Goal: Task Accomplishment & Management: Use online tool/utility

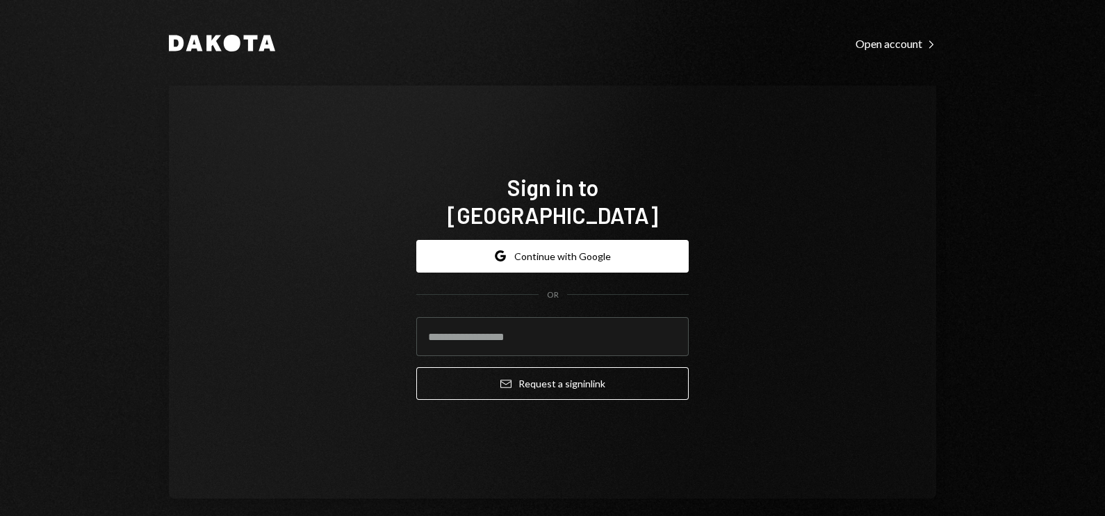
click at [95, 236] on div "Dakota Open account Right Caret Sign in to [GEOGRAPHIC_DATA] Google Continue wi…" at bounding box center [552, 258] width 1105 height 516
click at [501, 330] on input "email" at bounding box center [552, 336] width 273 height 39
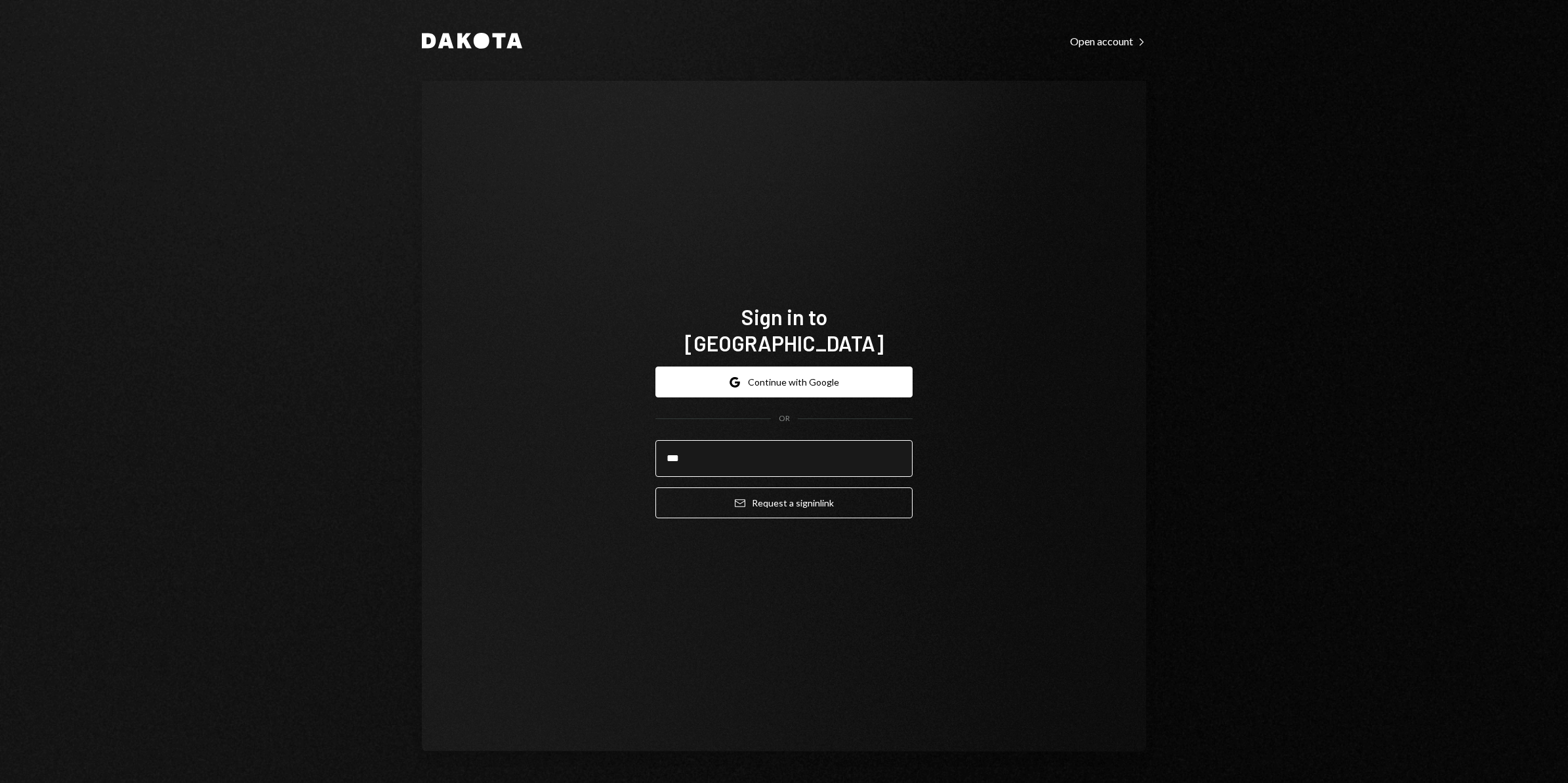
type input "**********"
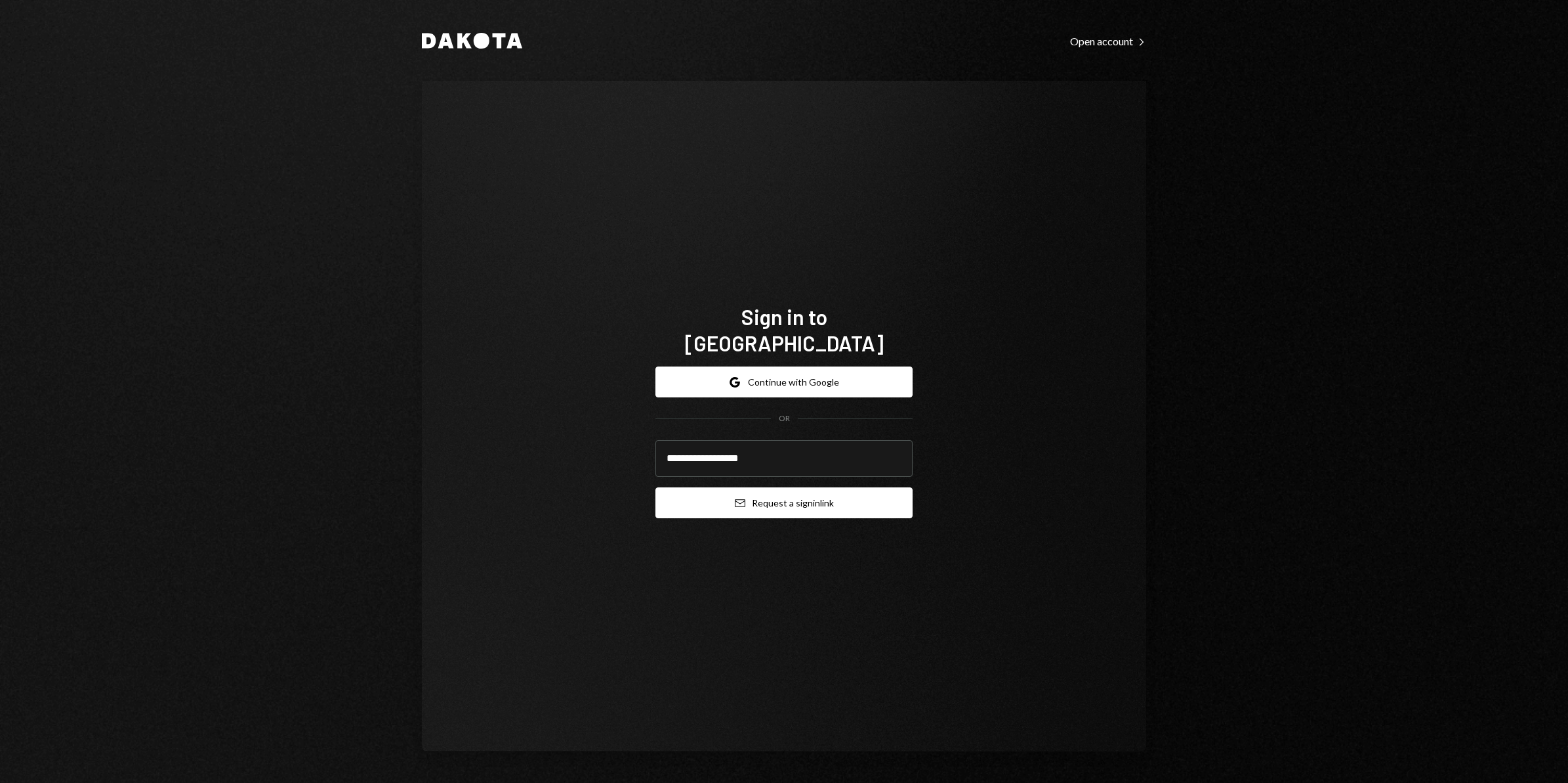
click at [785, 486] on button "Email Request a sign in link" at bounding box center [784, 502] width 258 height 31
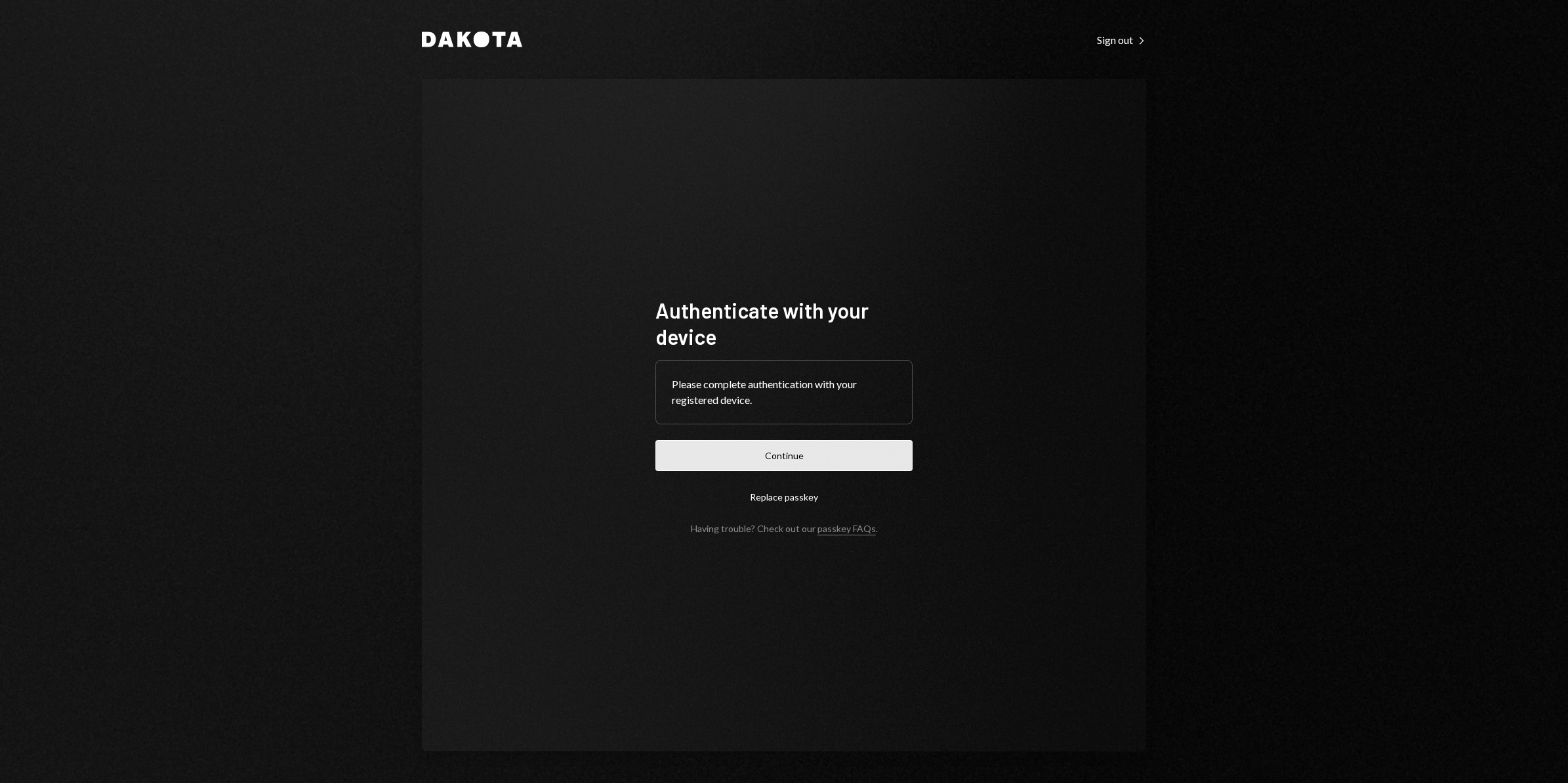
click at [902, 460] on button "Continue" at bounding box center [784, 455] width 258 height 31
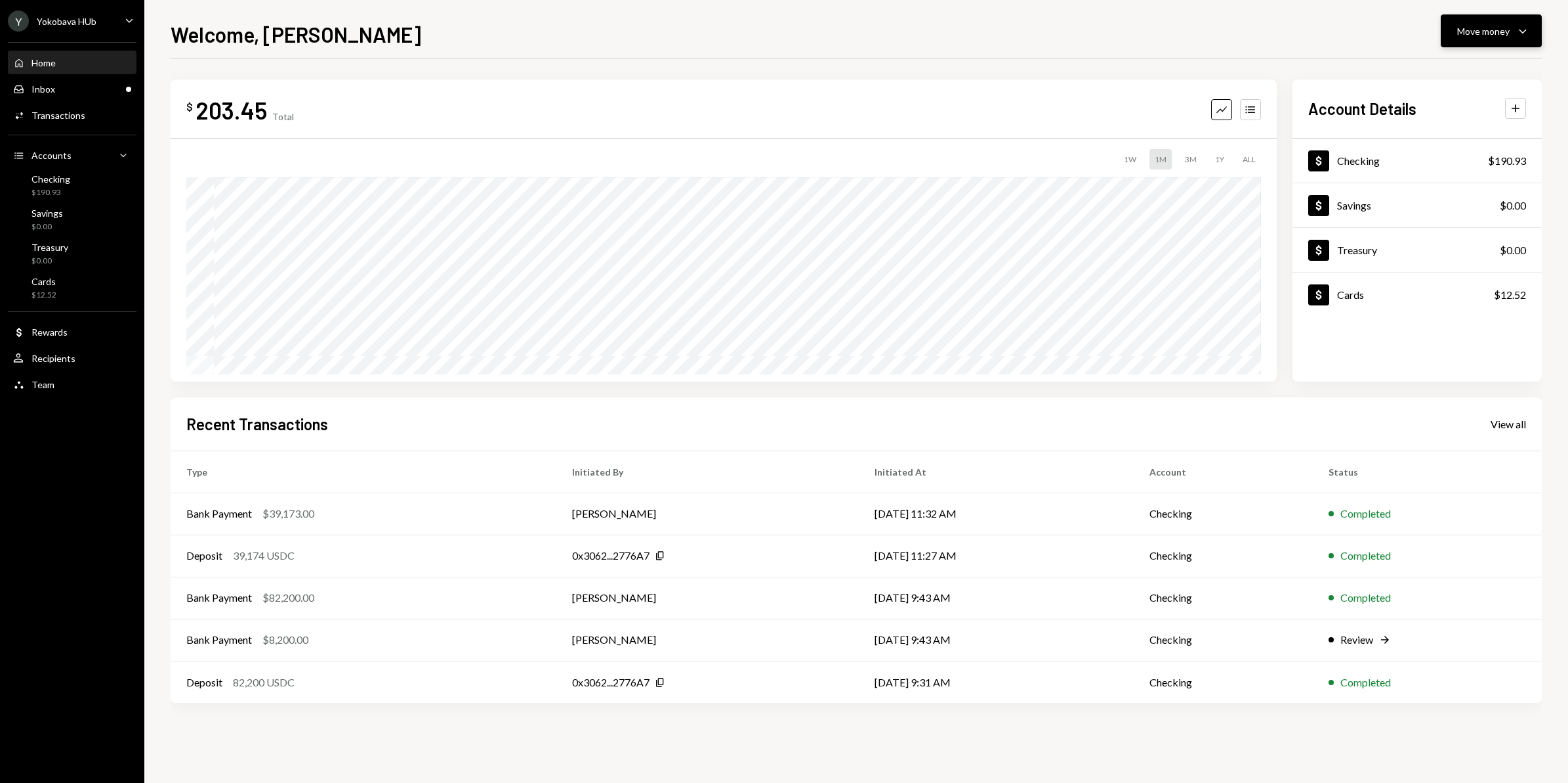
click at [1480, 36] on div "Move money" at bounding box center [1484, 31] width 53 height 14
click at [1462, 100] on div "Transfer" at bounding box center [1480, 100] width 95 height 14
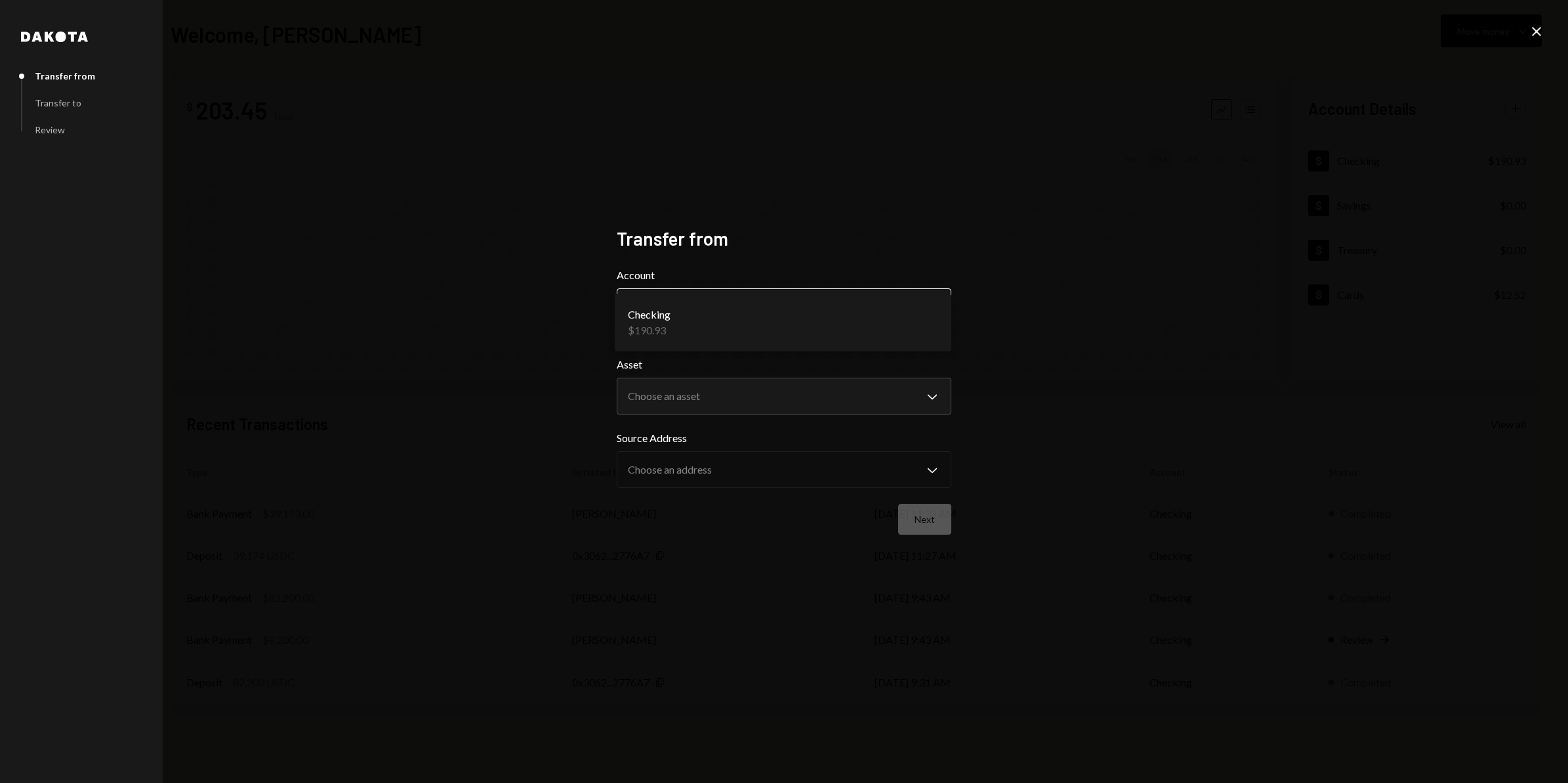
click at [849, 299] on body "Y Yokobava HUb Caret Down Home Home Inbox Inbox Activities Transactions Account…" at bounding box center [784, 391] width 1568 height 783
click at [793, 394] on body "Y Yokobava HUb Caret Down Home Home Inbox Inbox Activities Transactions Account…" at bounding box center [784, 391] width 1568 height 783
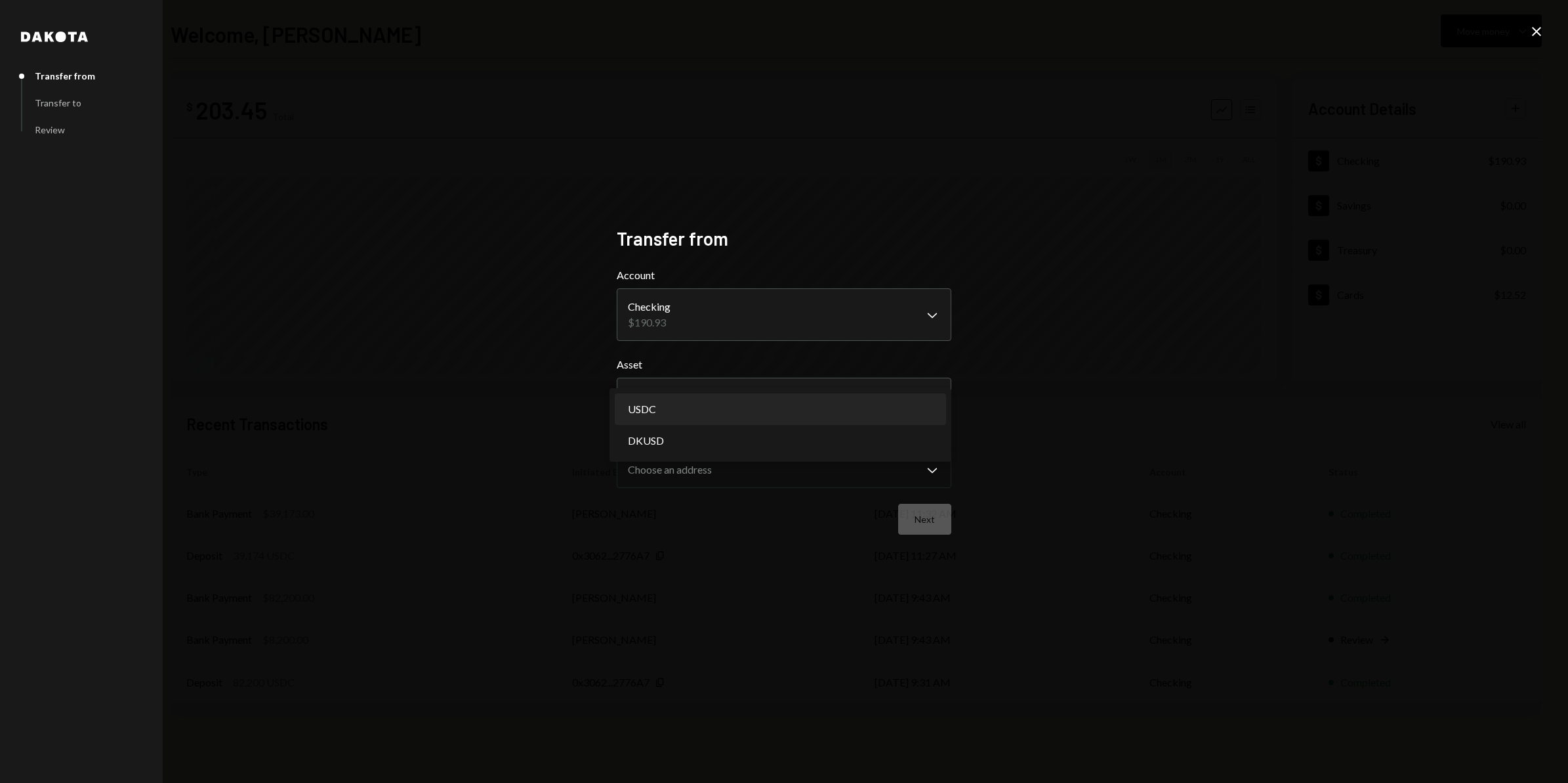
select select "****"
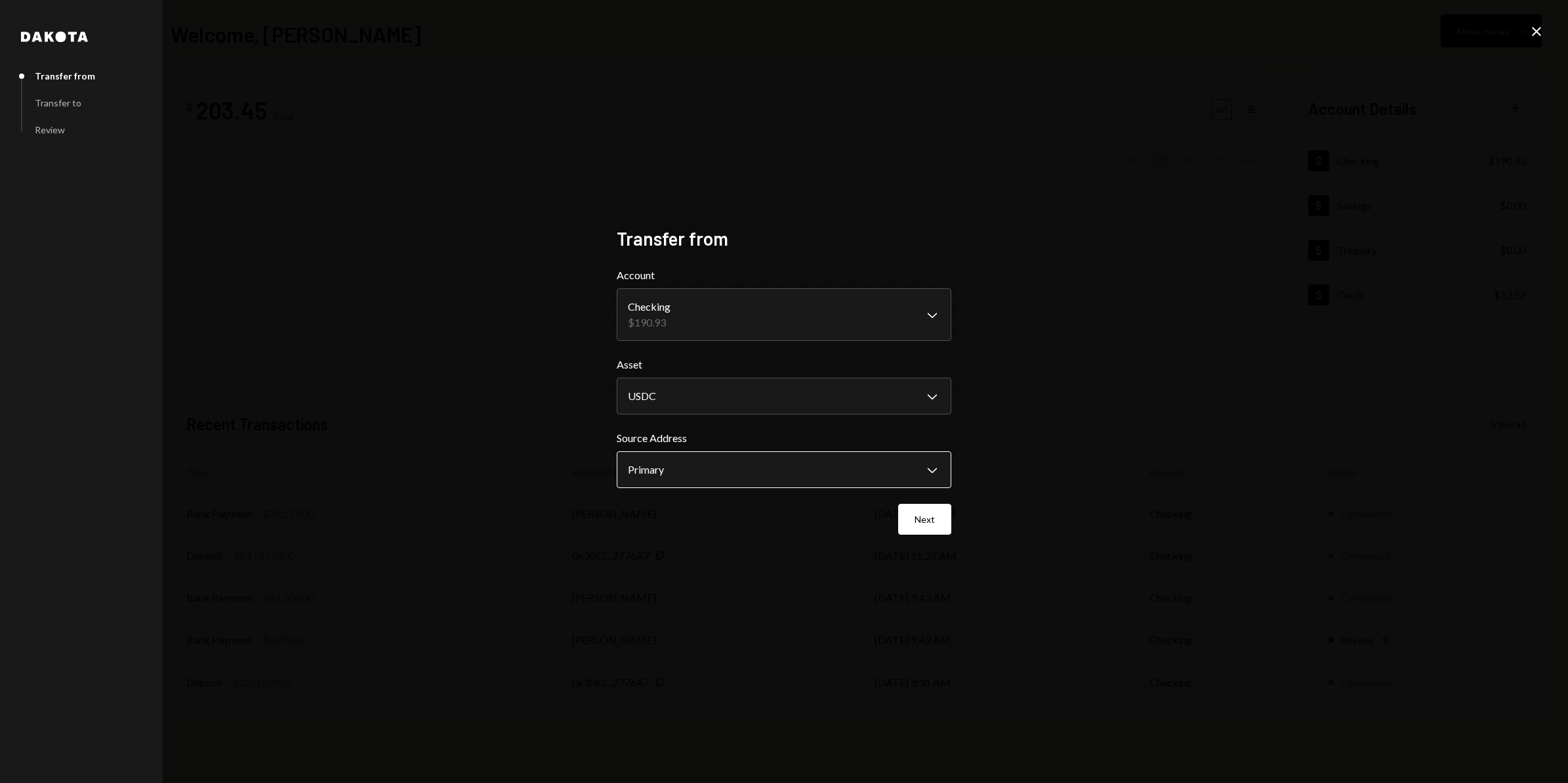
click at [775, 465] on body "Y Yokobava HUb Caret Down Home Home Inbox Inbox Activities Transactions Account…" at bounding box center [784, 391] width 1568 height 783
click at [927, 440] on label "Source Address" at bounding box center [784, 437] width 335 height 16
click at [920, 516] on button "Next" at bounding box center [925, 519] width 53 height 31
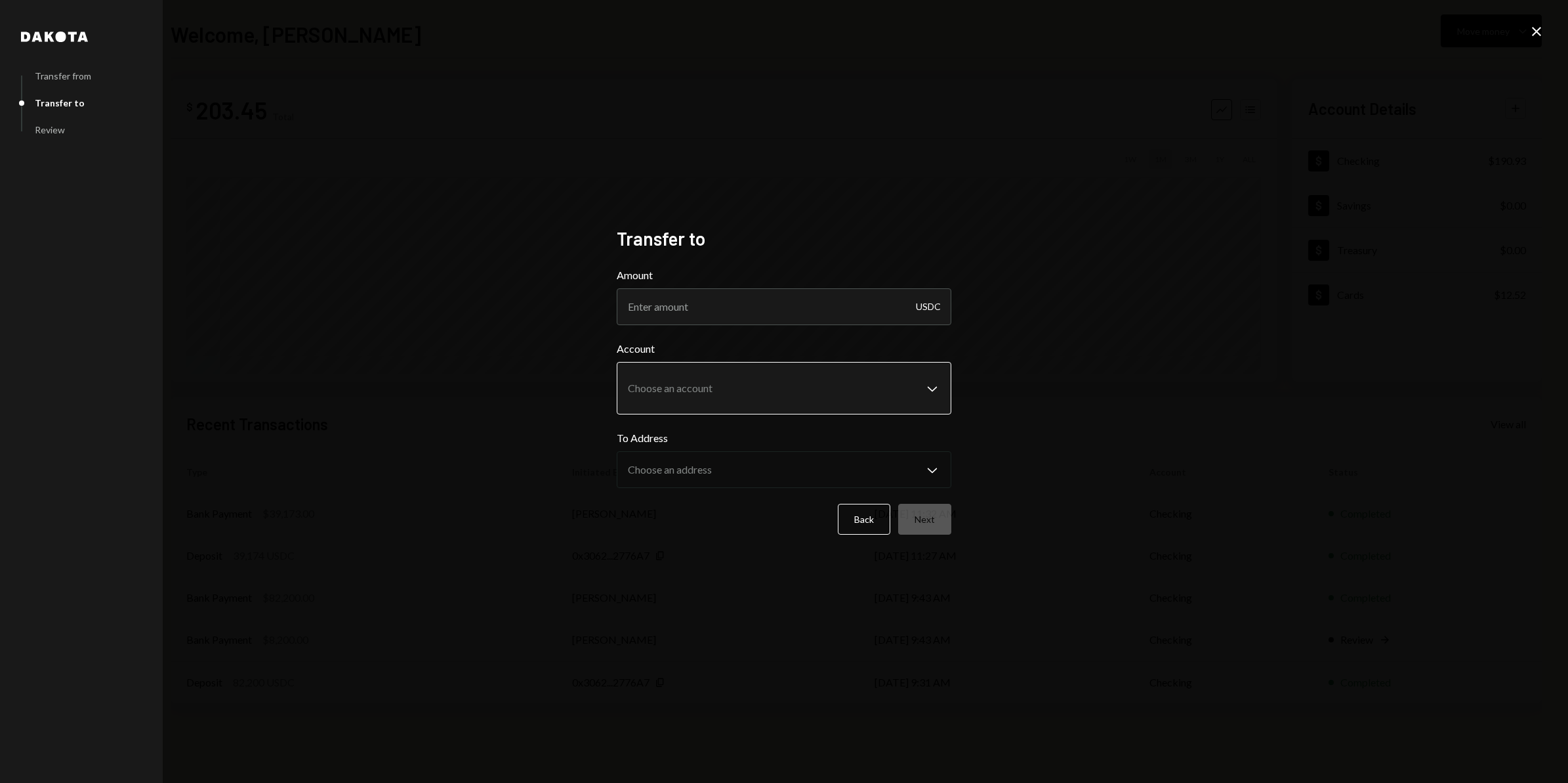
click at [842, 384] on body "**********" at bounding box center [784, 391] width 1568 height 783
click at [832, 312] on input "Amount" at bounding box center [784, 306] width 335 height 37
click at [1158, 253] on div "**********" at bounding box center [784, 391] width 1568 height 783
click at [1534, 24] on icon "Close" at bounding box center [1537, 31] width 16 height 16
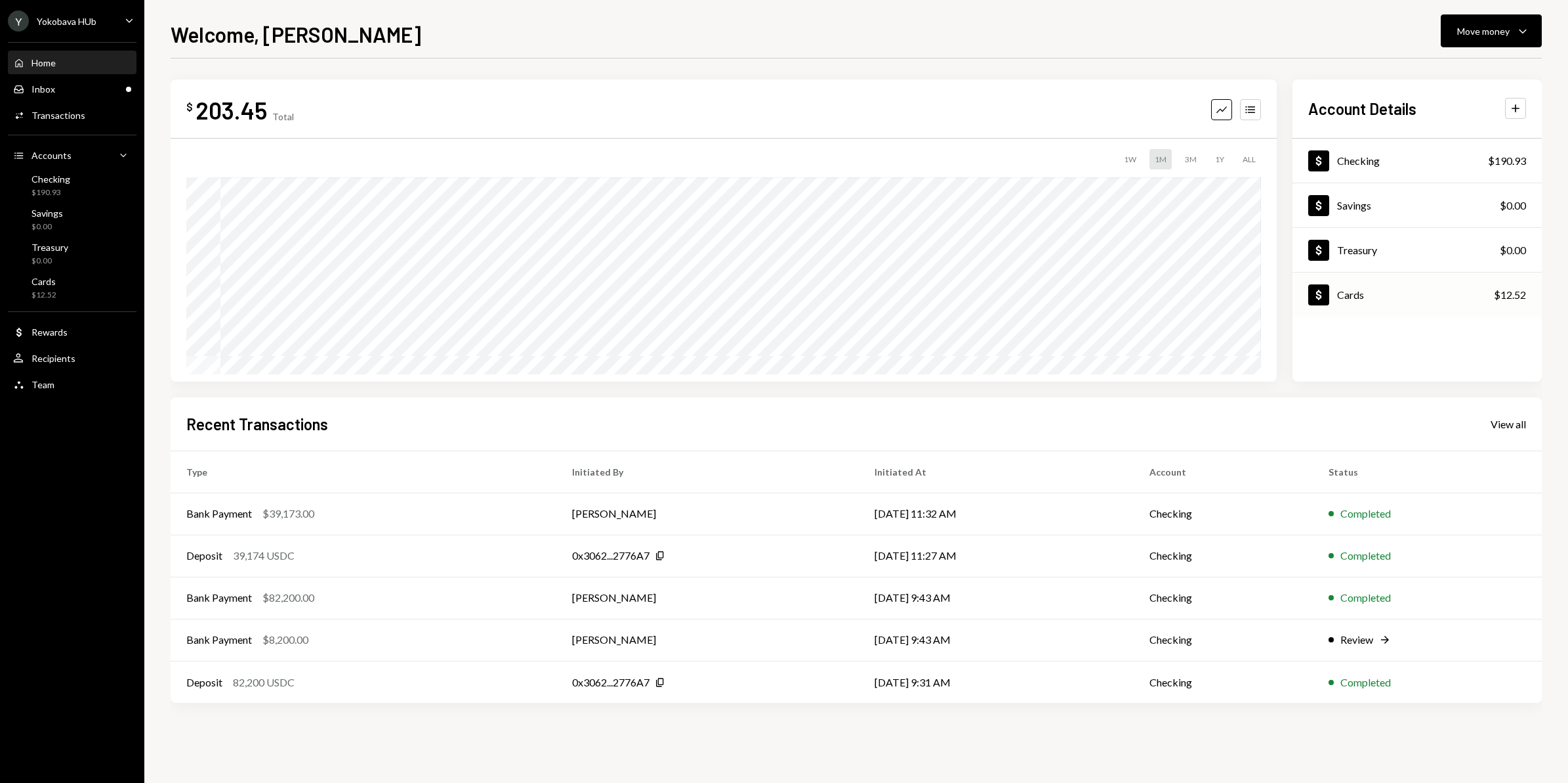
click at [1357, 299] on div "Cards" at bounding box center [1351, 294] width 27 height 12
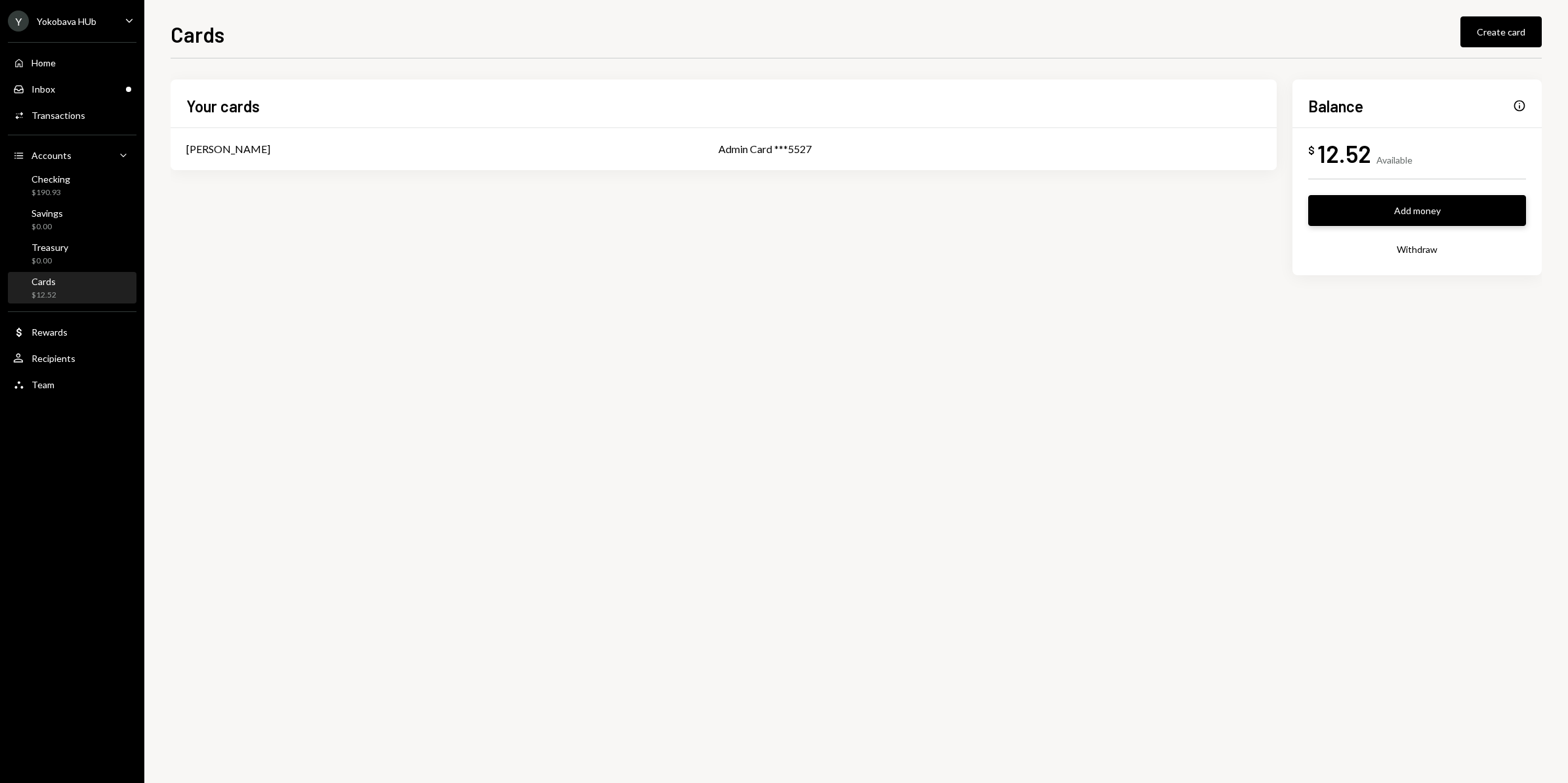
click at [1427, 214] on button "Add money" at bounding box center [1417, 210] width 218 height 31
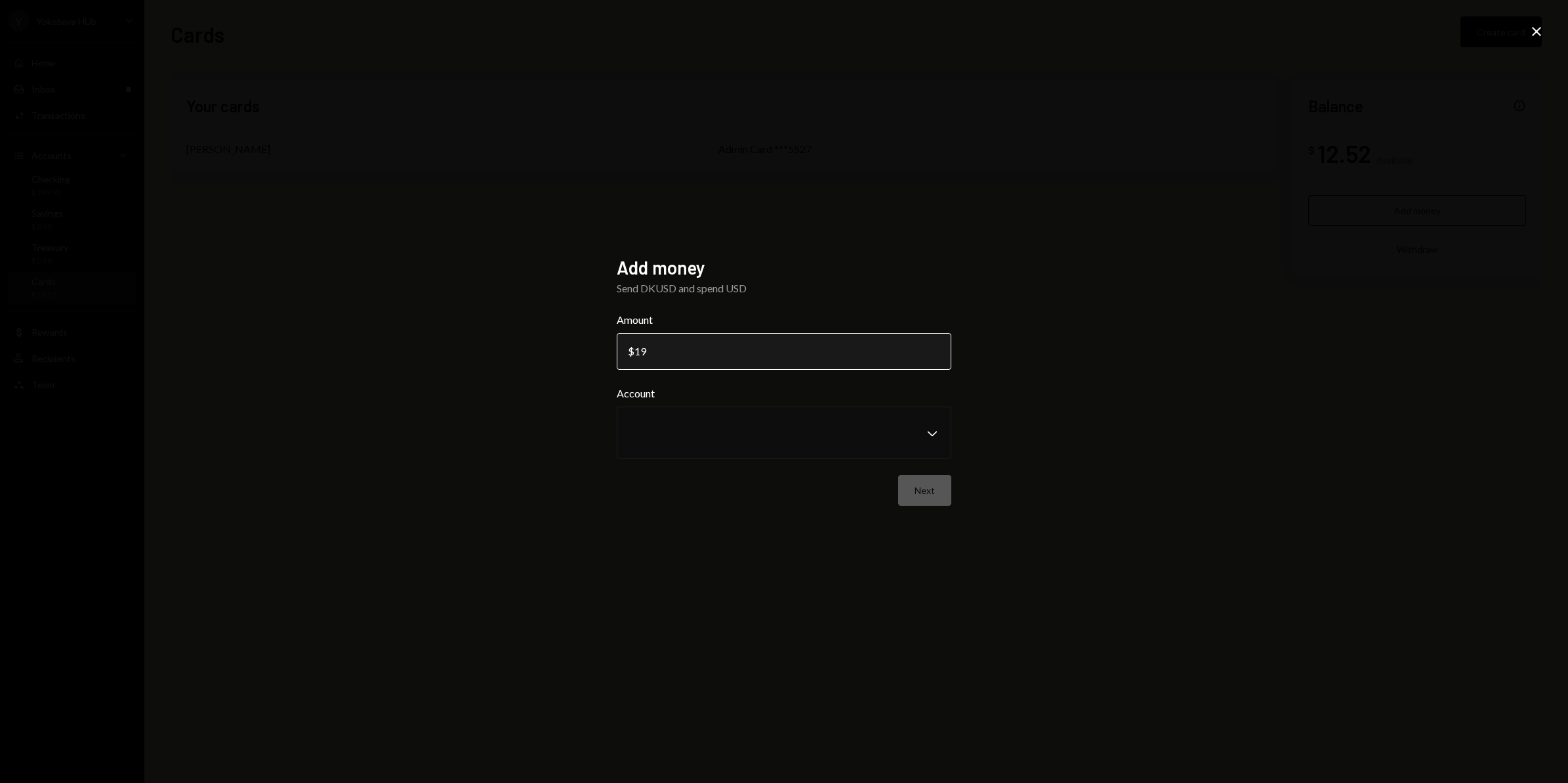
type input "1"
type input "180"
click at [504, 261] on div "Add money Send DKUSD and spend USD Amount $ 180 Account Chevron Down Next Close" at bounding box center [784, 391] width 1568 height 783
click at [1162, 346] on div "Add money Send DKUSD and spend USD Amount $ 180 Account Chevron Down Next Close" at bounding box center [784, 391] width 1568 height 783
click at [1532, 29] on icon "Close" at bounding box center [1537, 31] width 16 height 16
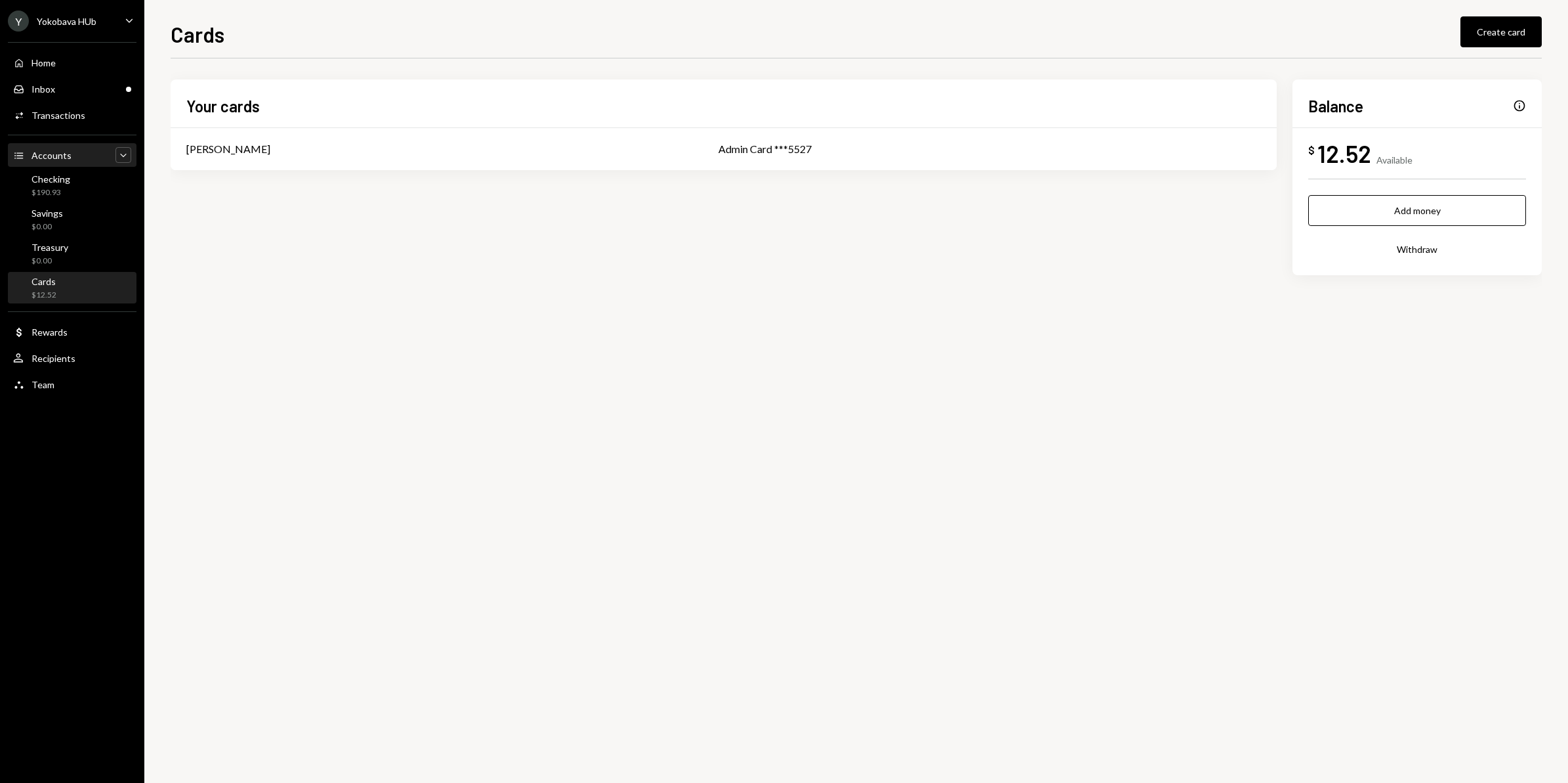
click at [122, 152] on icon "Caret Down" at bounding box center [124, 155] width 13 height 13
click at [122, 152] on icon "Caret Up" at bounding box center [124, 155] width 13 height 13
click at [93, 199] on div "Checking $190.93" at bounding box center [72, 186] width 118 height 30
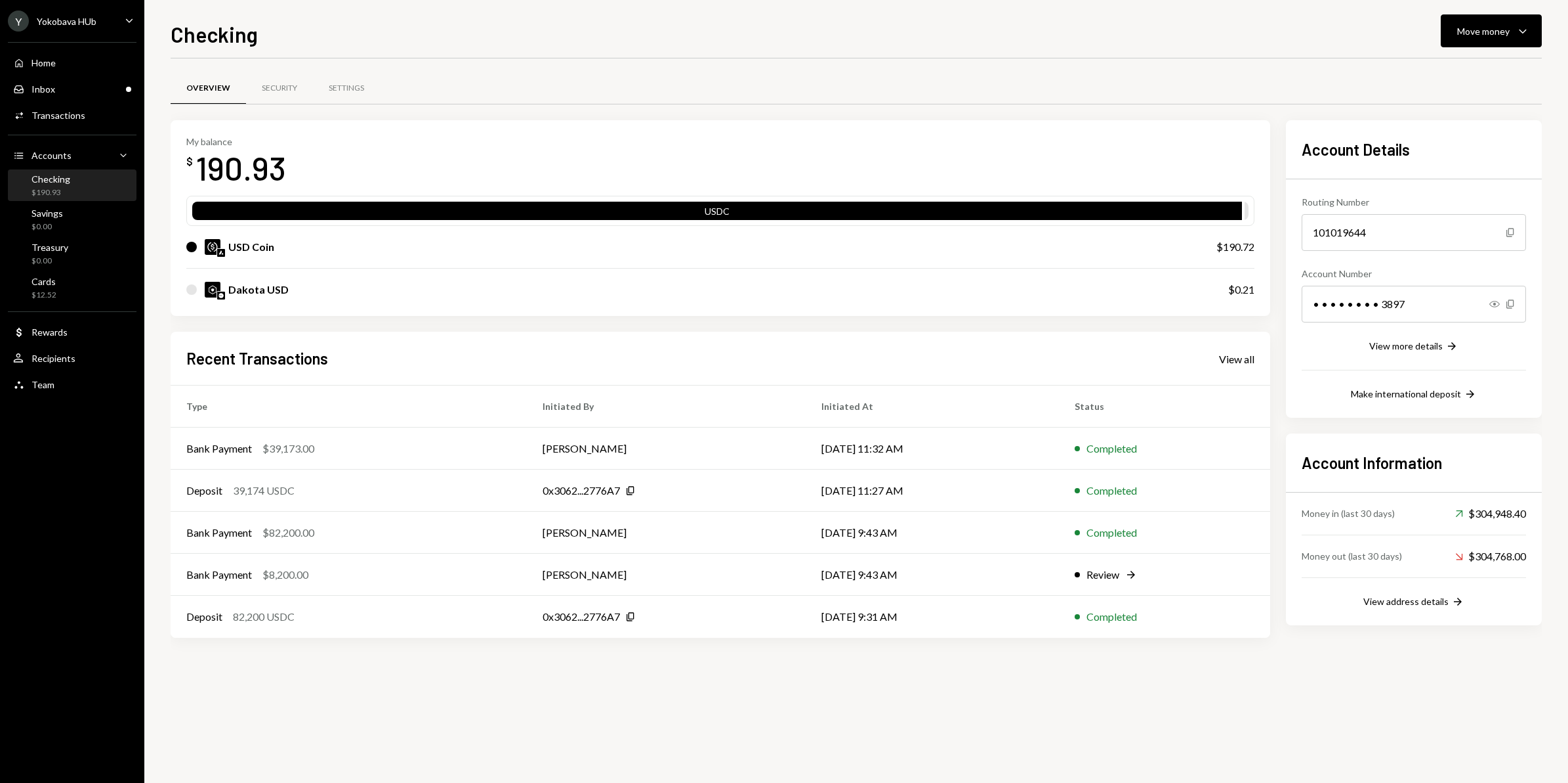
click at [418, 245] on div "USD Coin" at bounding box center [688, 247] width 1004 height 16
click at [76, 272] on link "Cards $12.52" at bounding box center [72, 287] width 128 height 31
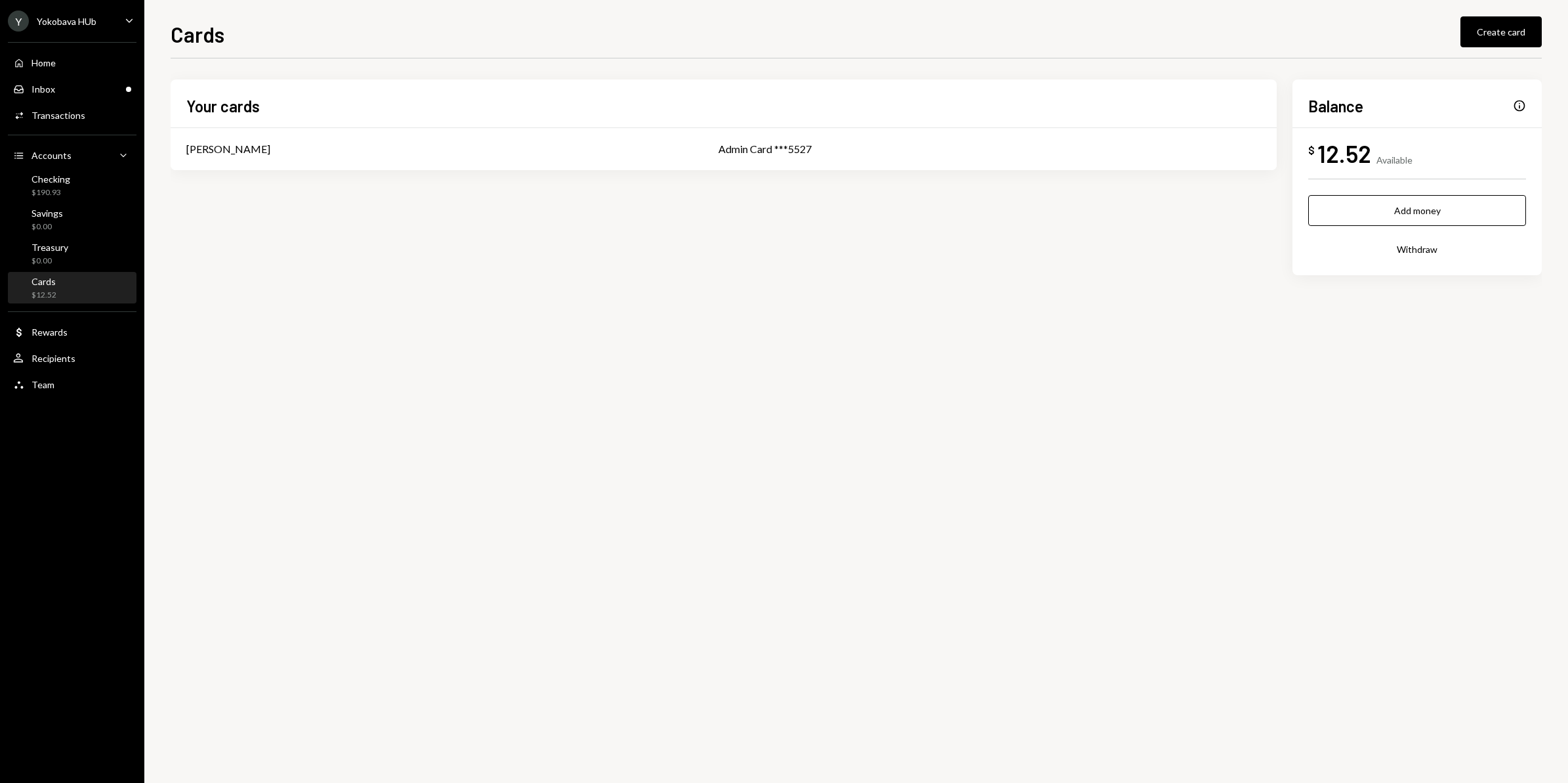
click at [1428, 251] on button "Withdraw" at bounding box center [1417, 248] width 218 height 31
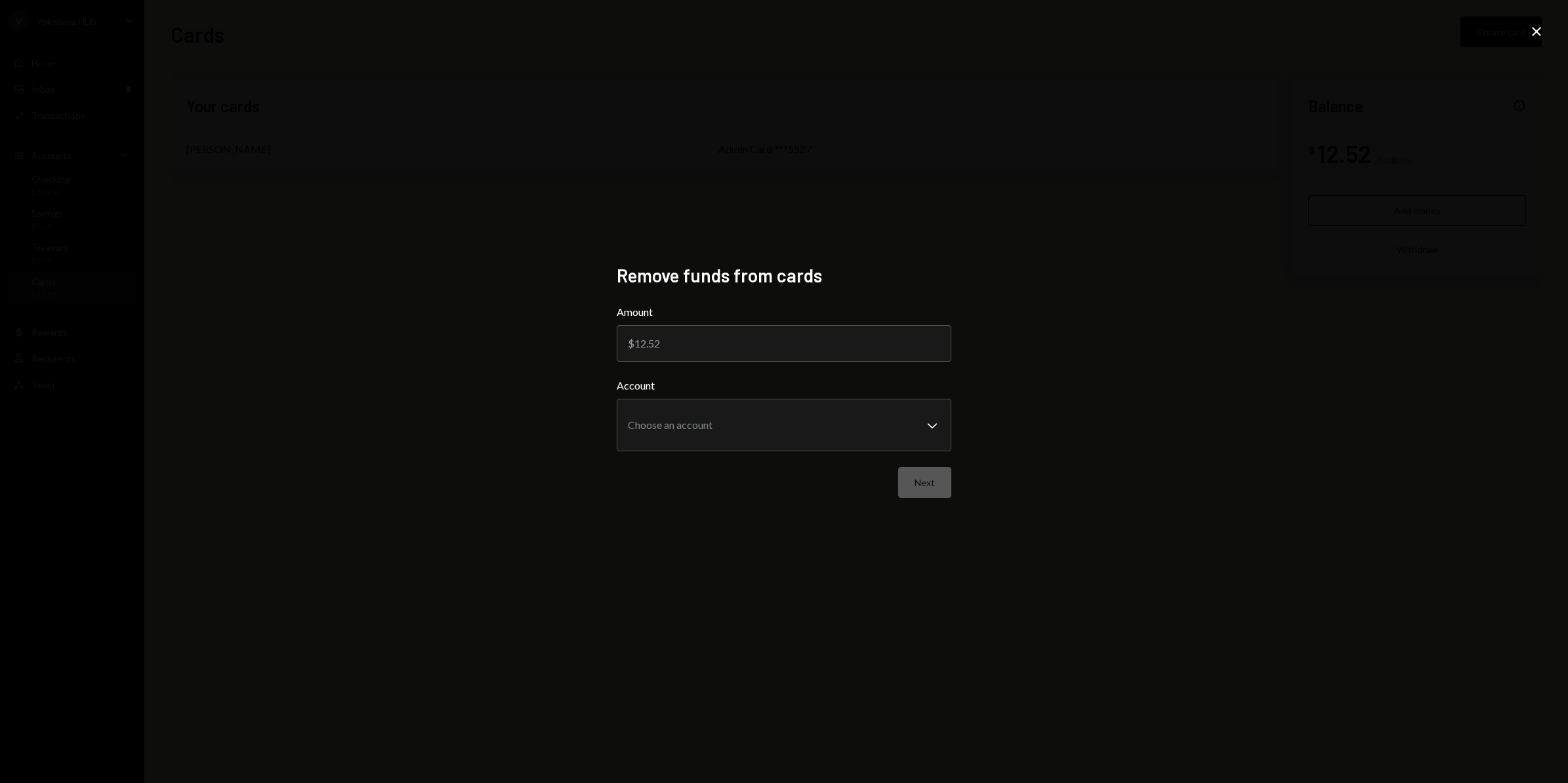
click at [1541, 28] on icon "Close" at bounding box center [1537, 31] width 16 height 16
